Goal: Browse casually

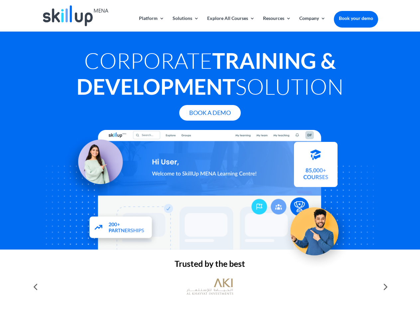
click at [210, 159] on div at bounding box center [210, 190] width 336 height 120
click at [185, 24] on link "Solutions" at bounding box center [185, 24] width 26 height 16
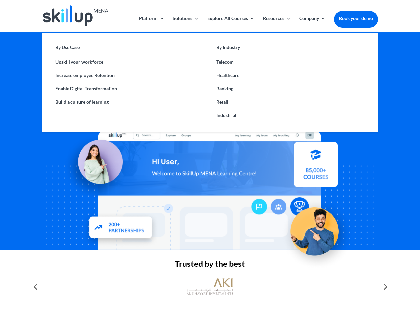
click at [230, 24] on link "Explore All Courses" at bounding box center [231, 24] width 48 height 16
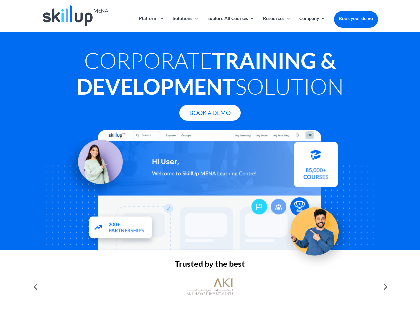
click at [276, 24] on link "Resources" at bounding box center [277, 24] width 28 height 16
click at [312, 24] on link "Company" at bounding box center [312, 24] width 26 height 16
click at [210, 287] on img at bounding box center [209, 286] width 47 height 23
